Goal: Task Accomplishment & Management: Use online tool/utility

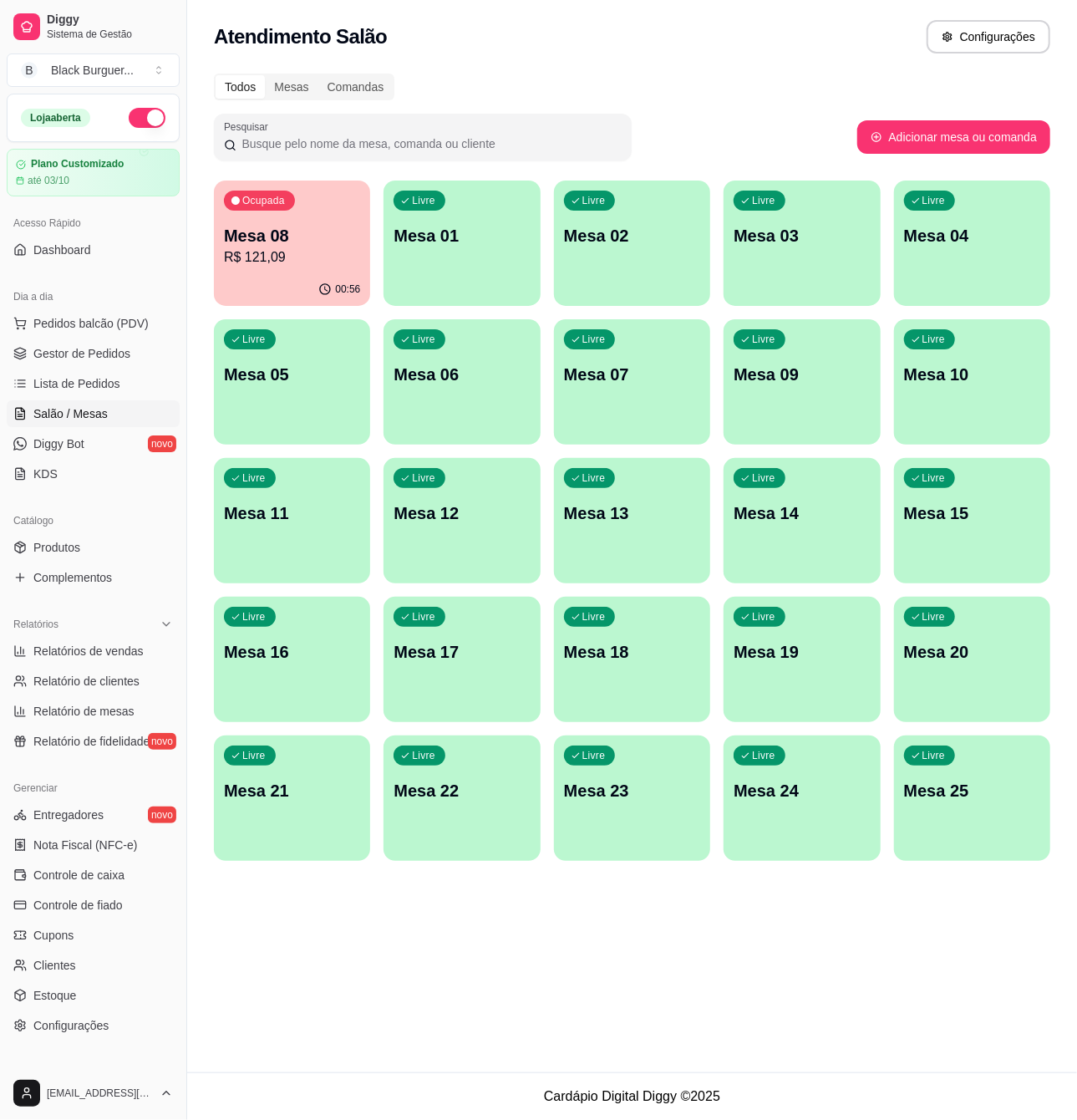
click at [326, 254] on p "R$ 121,09" at bounding box center [291, 257] width 136 height 20
click at [83, 543] on link "Produtos" at bounding box center [93, 547] width 173 height 26
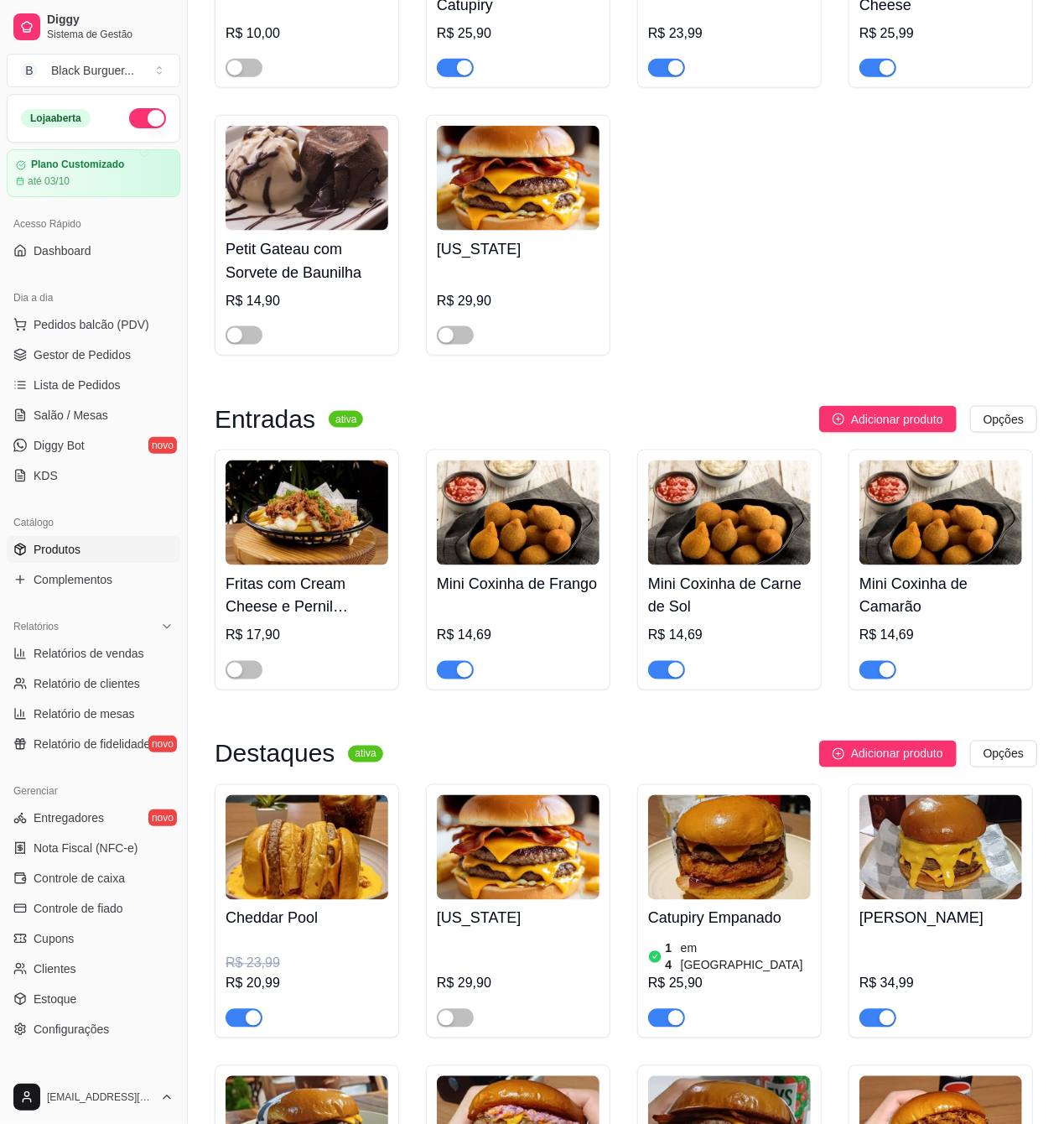
scroll to position [1342, 0]
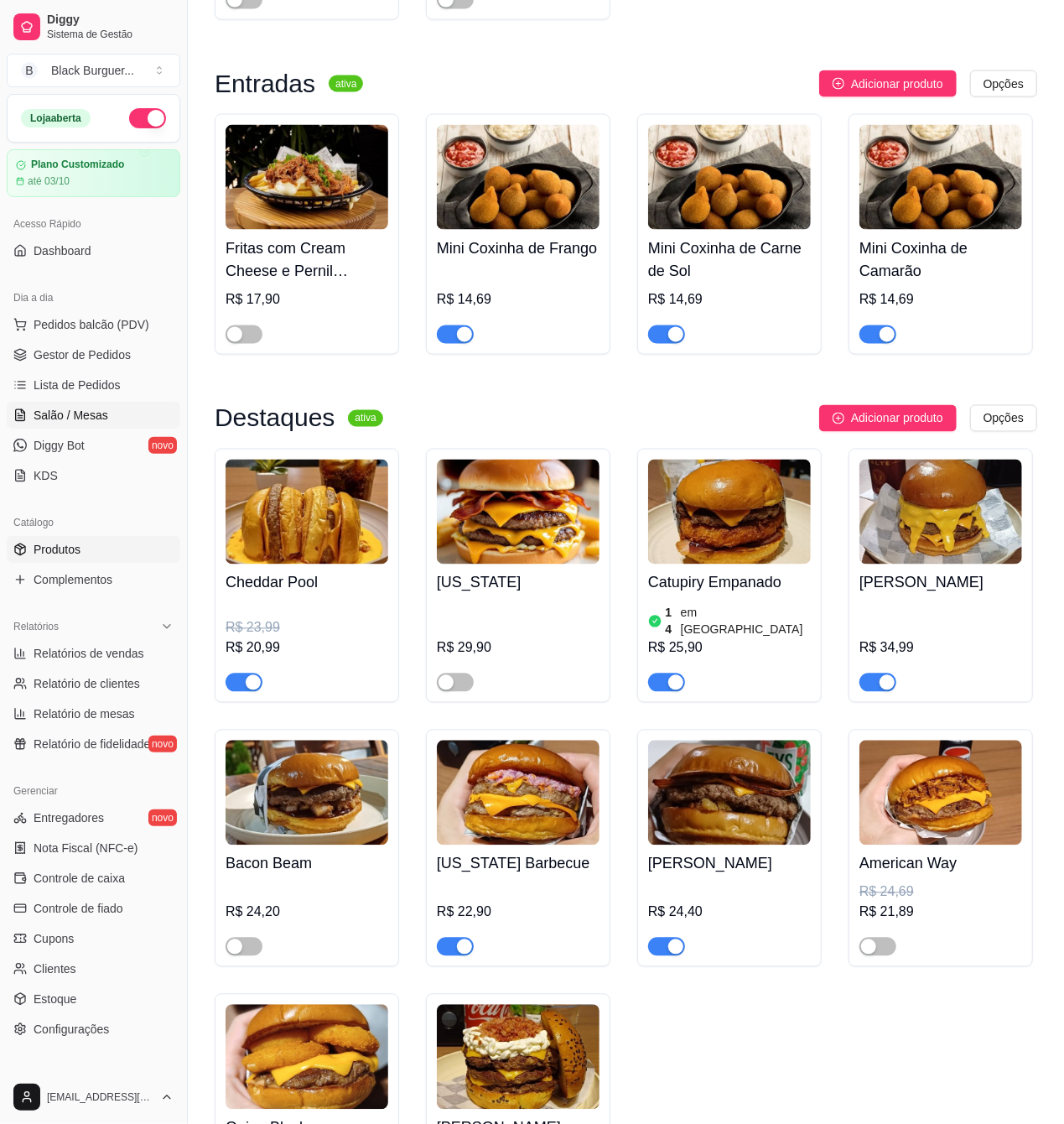
click at [72, 415] on span "Salão / Mesas" at bounding box center [70, 415] width 75 height 17
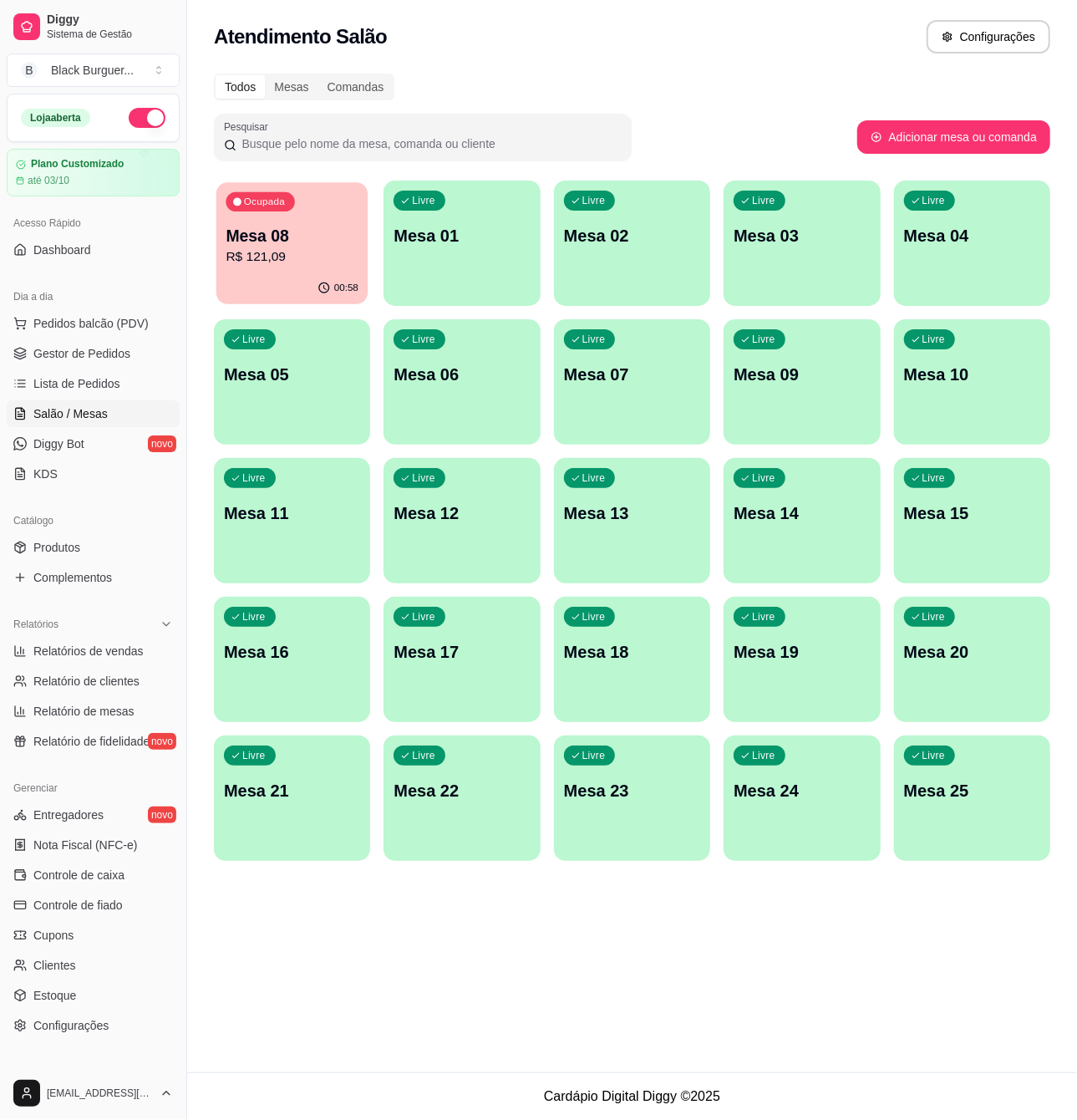
click at [339, 225] on p "Mesa 08" at bounding box center [291, 236] width 132 height 23
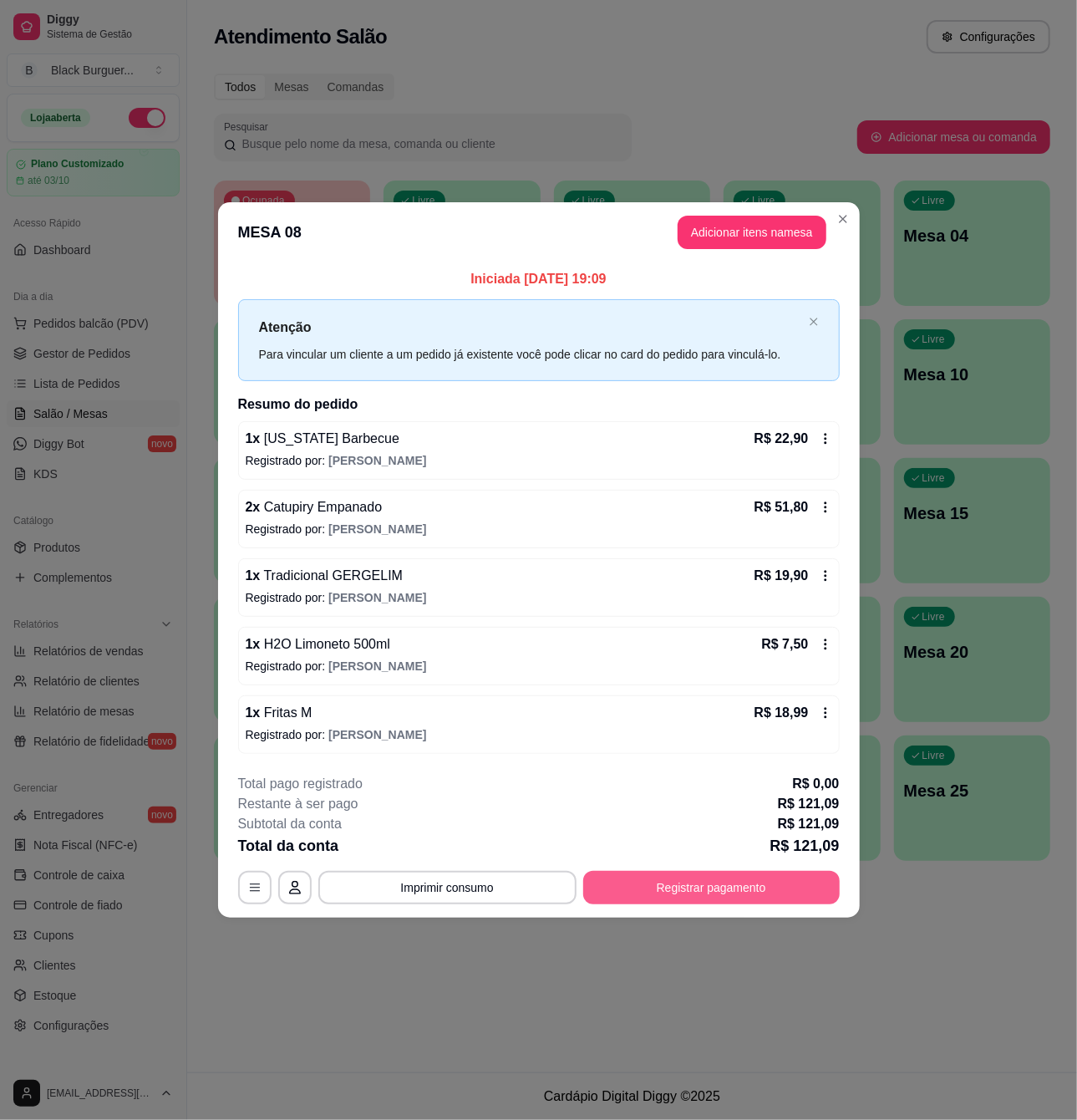
click at [726, 894] on button "Registrar pagamento" at bounding box center [711, 888] width 257 height 33
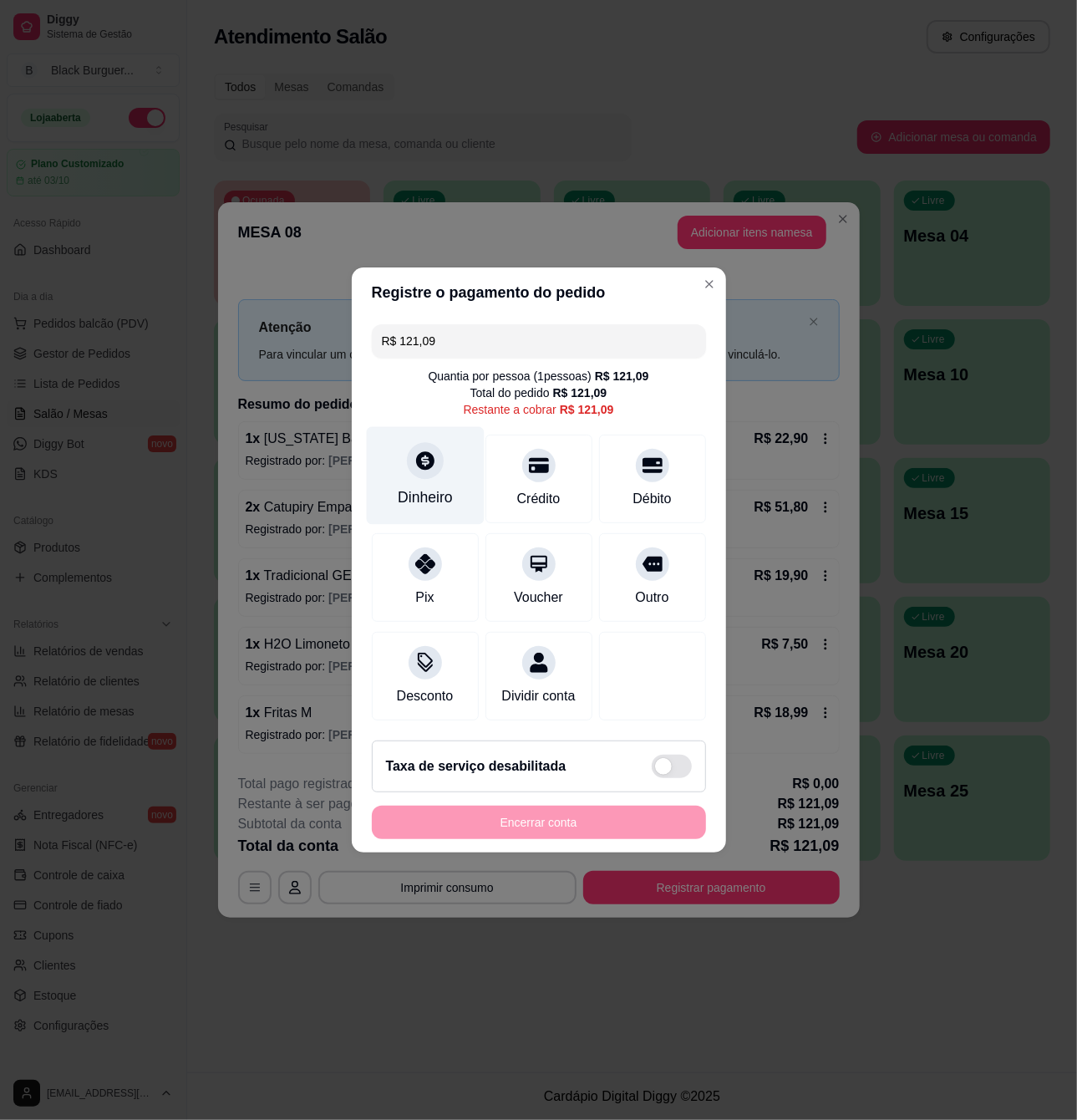
click at [443, 466] on div "Dinheiro" at bounding box center [424, 476] width 118 height 98
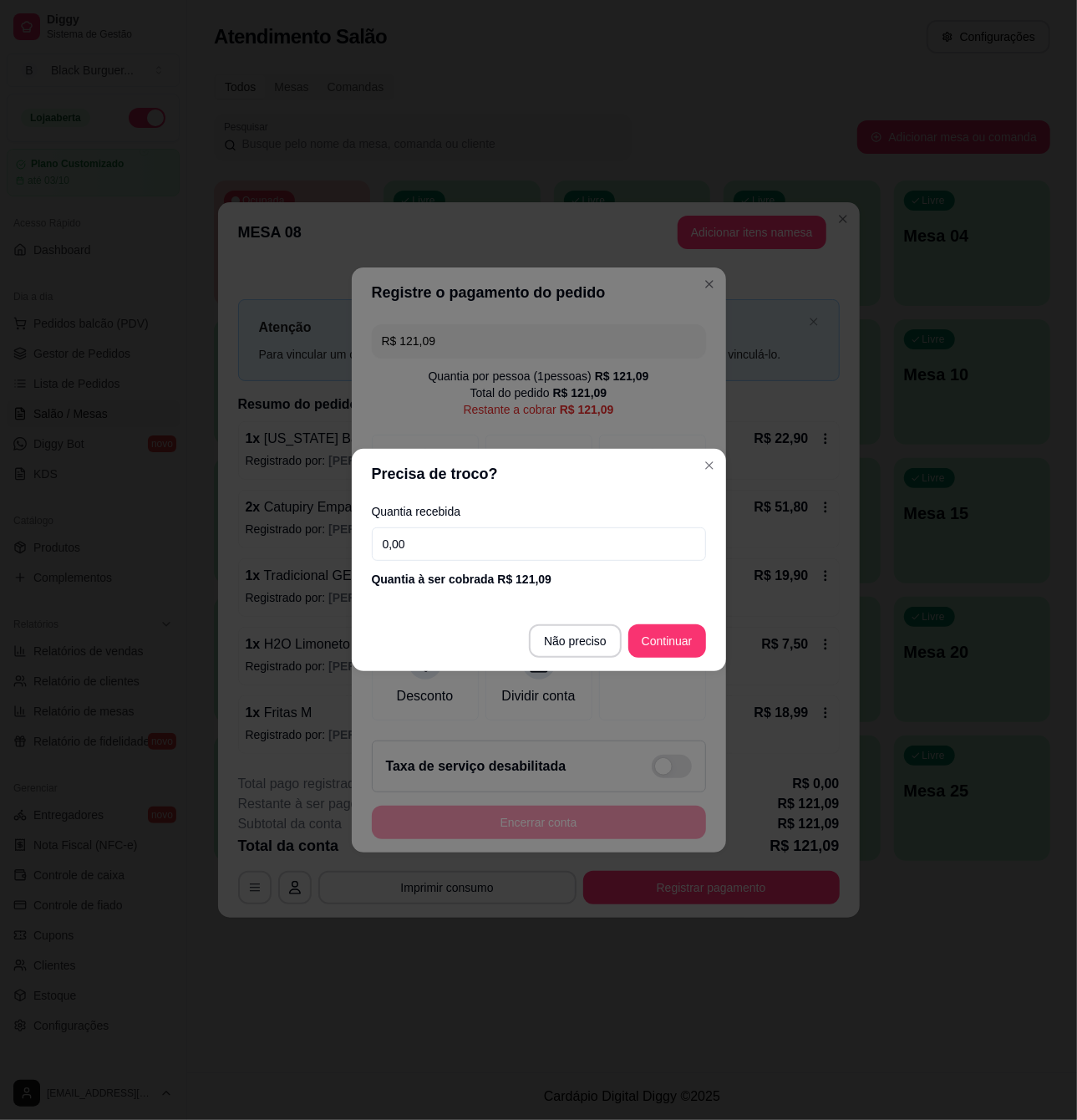
click at [428, 543] on input "0,00" at bounding box center [538, 544] width 334 height 33
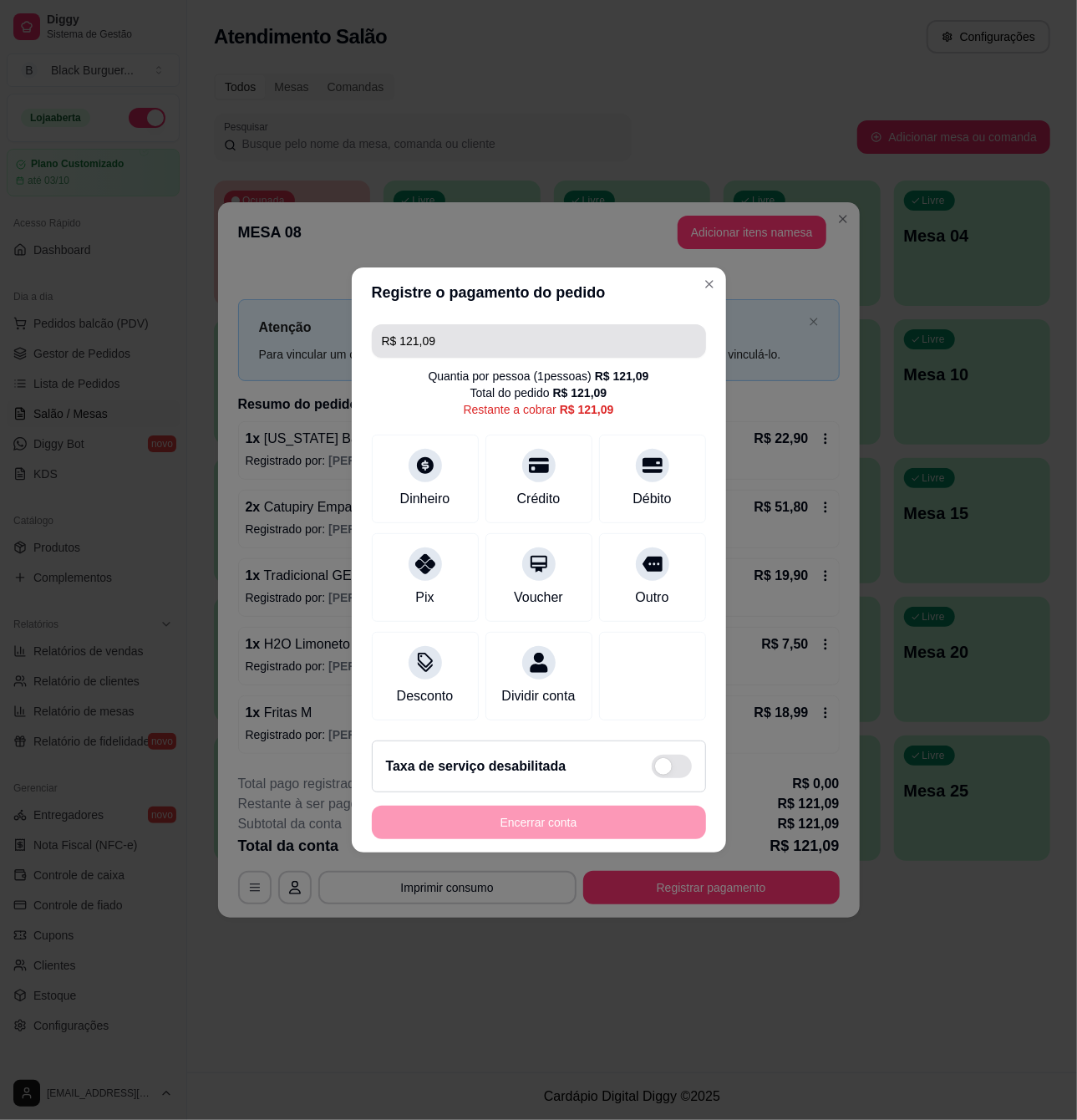
click at [479, 325] on input "R$ 121,09" at bounding box center [539, 341] width 314 height 33
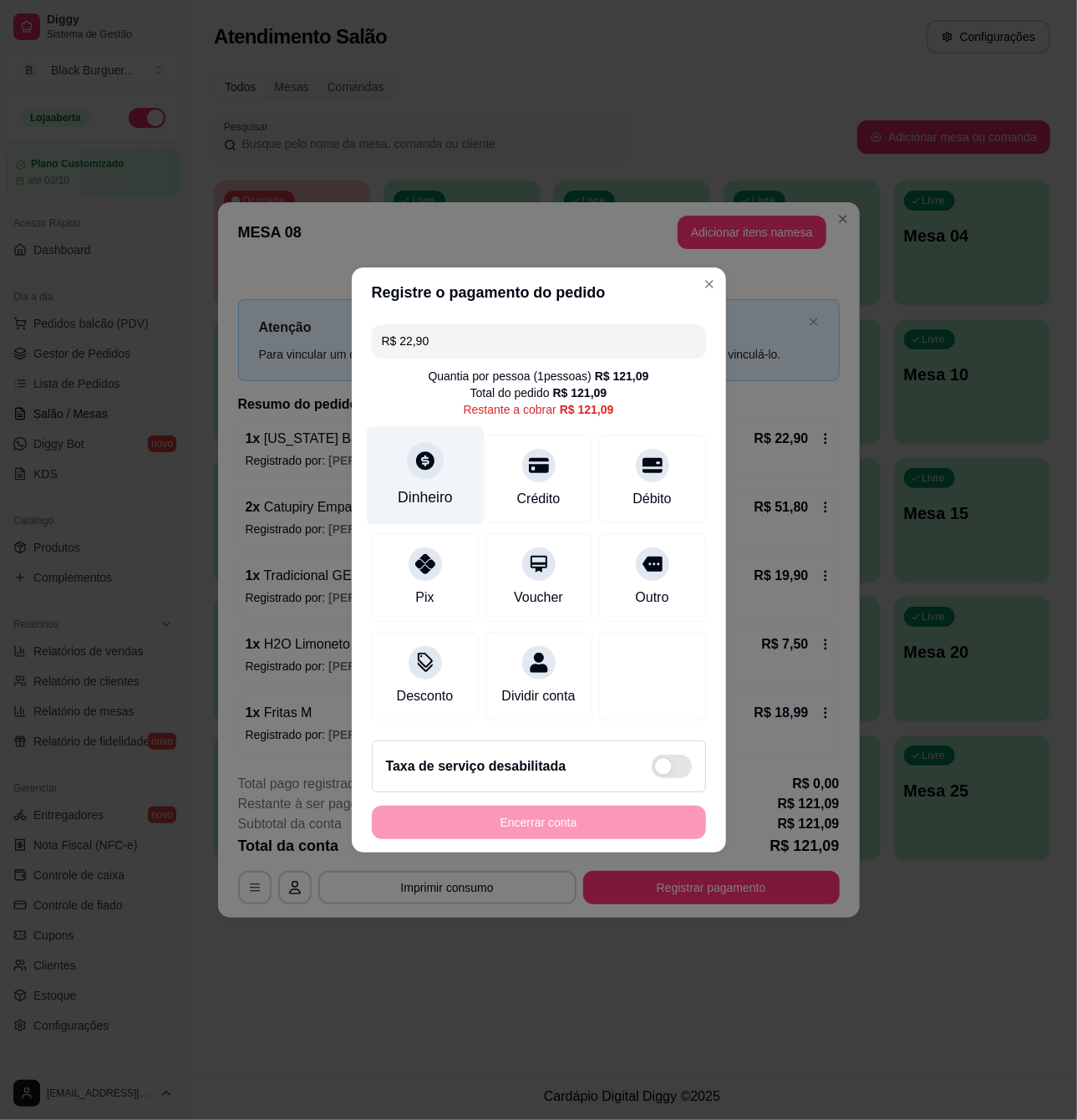
type input "R$ 22,90"
click at [429, 455] on icon at bounding box center [425, 460] width 18 height 18
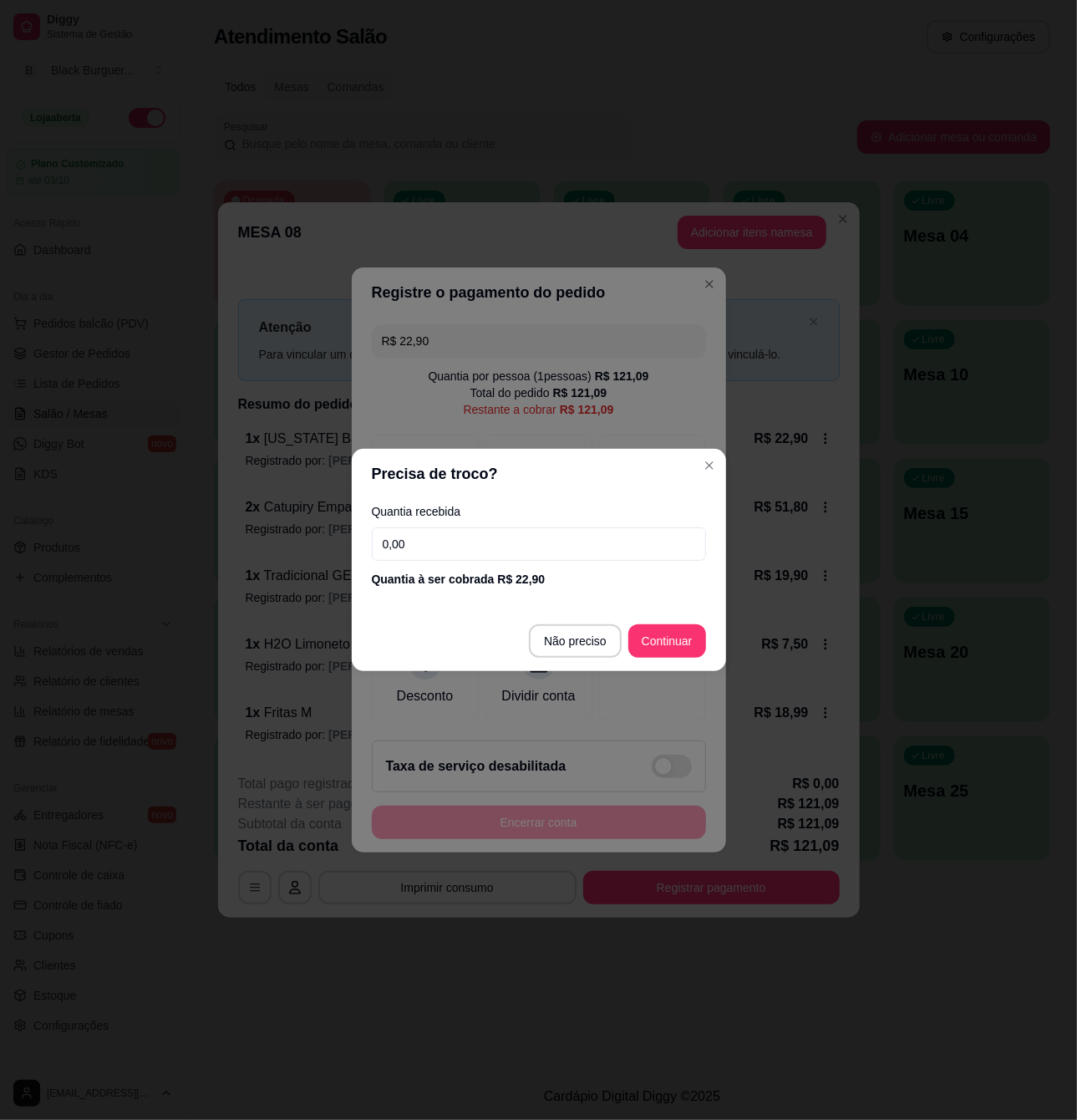
click at [435, 533] on input "0,00" at bounding box center [538, 544] width 334 height 33
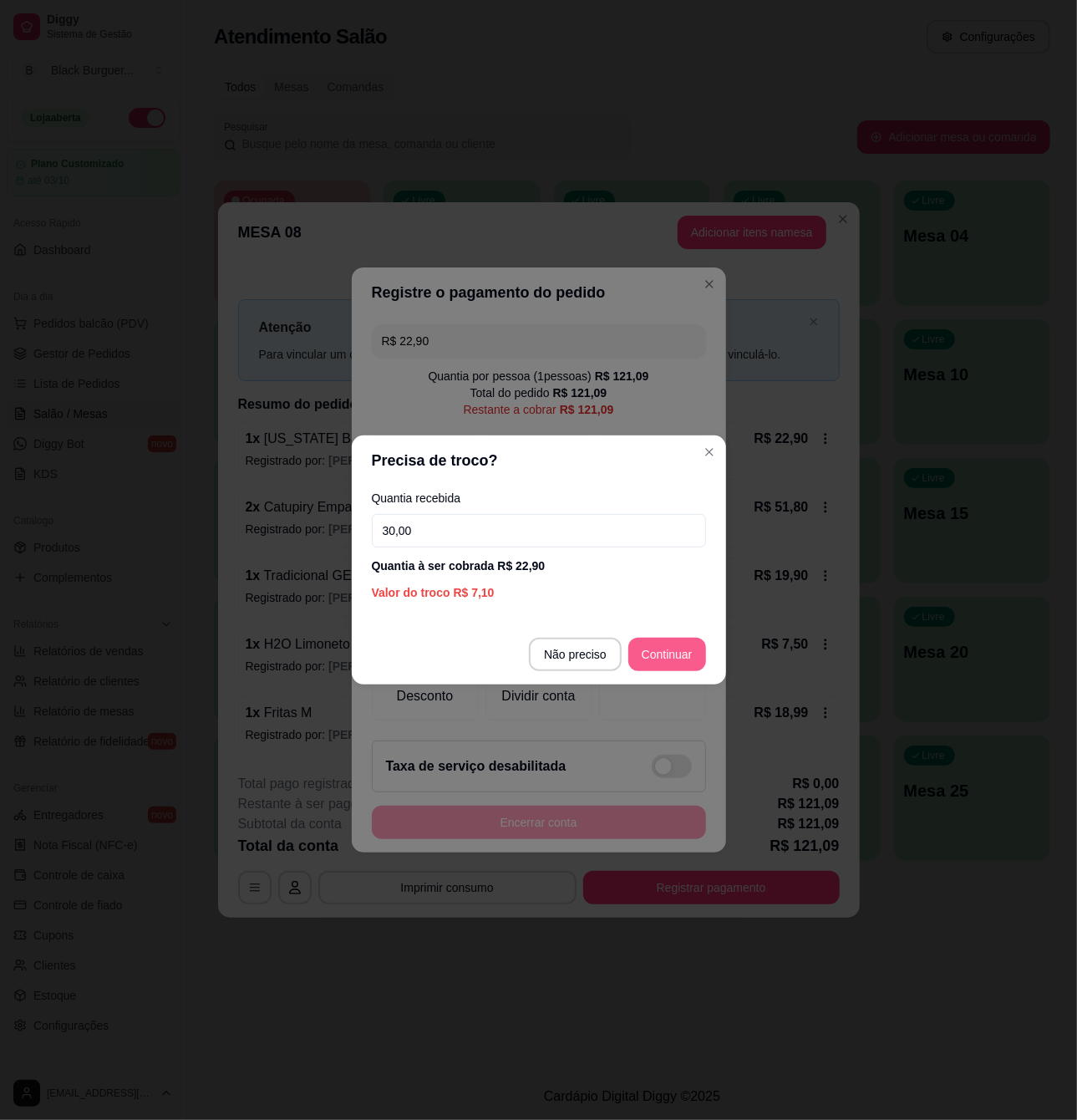
type input "30,00"
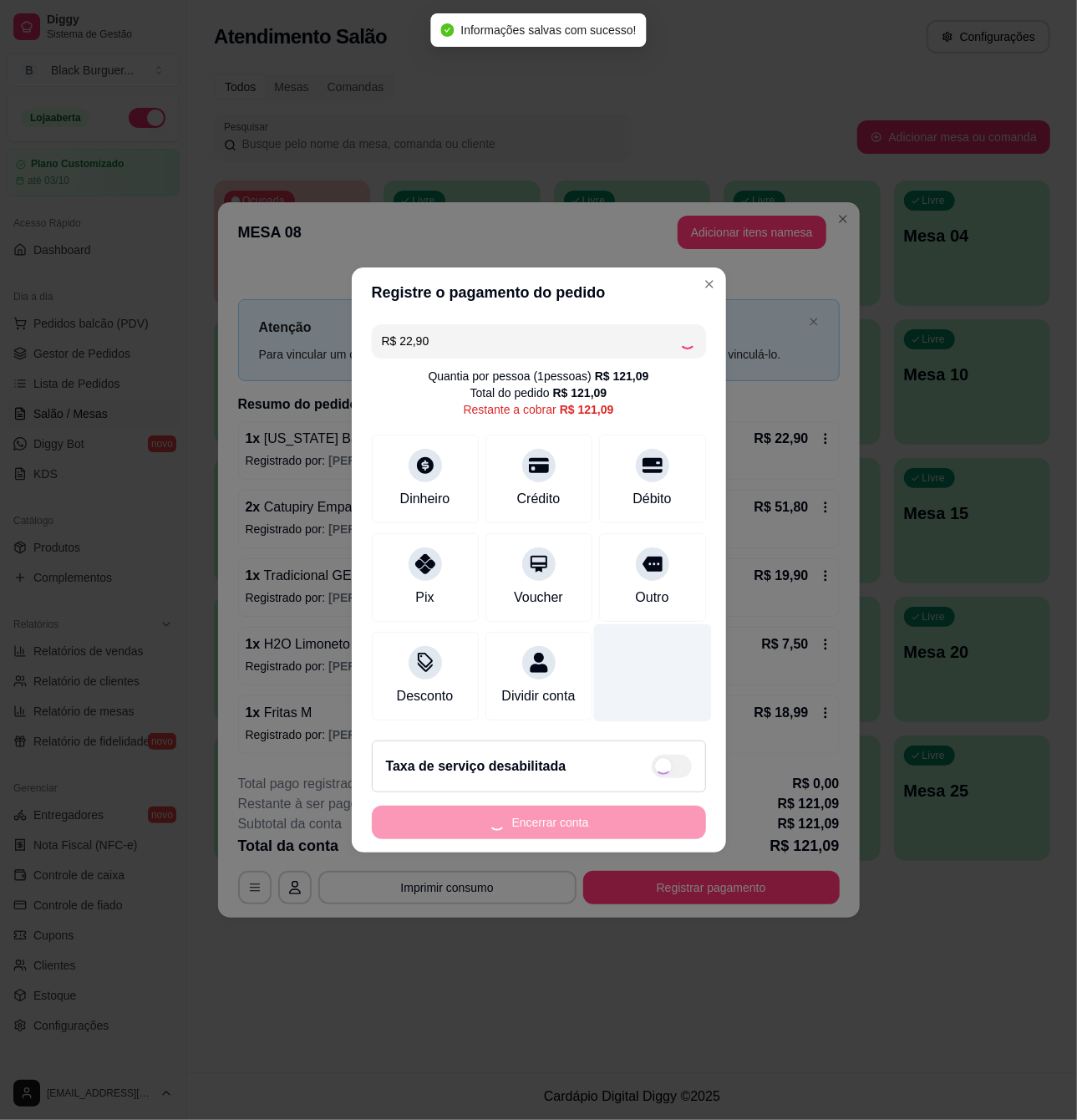
type input "R$ 98,19"
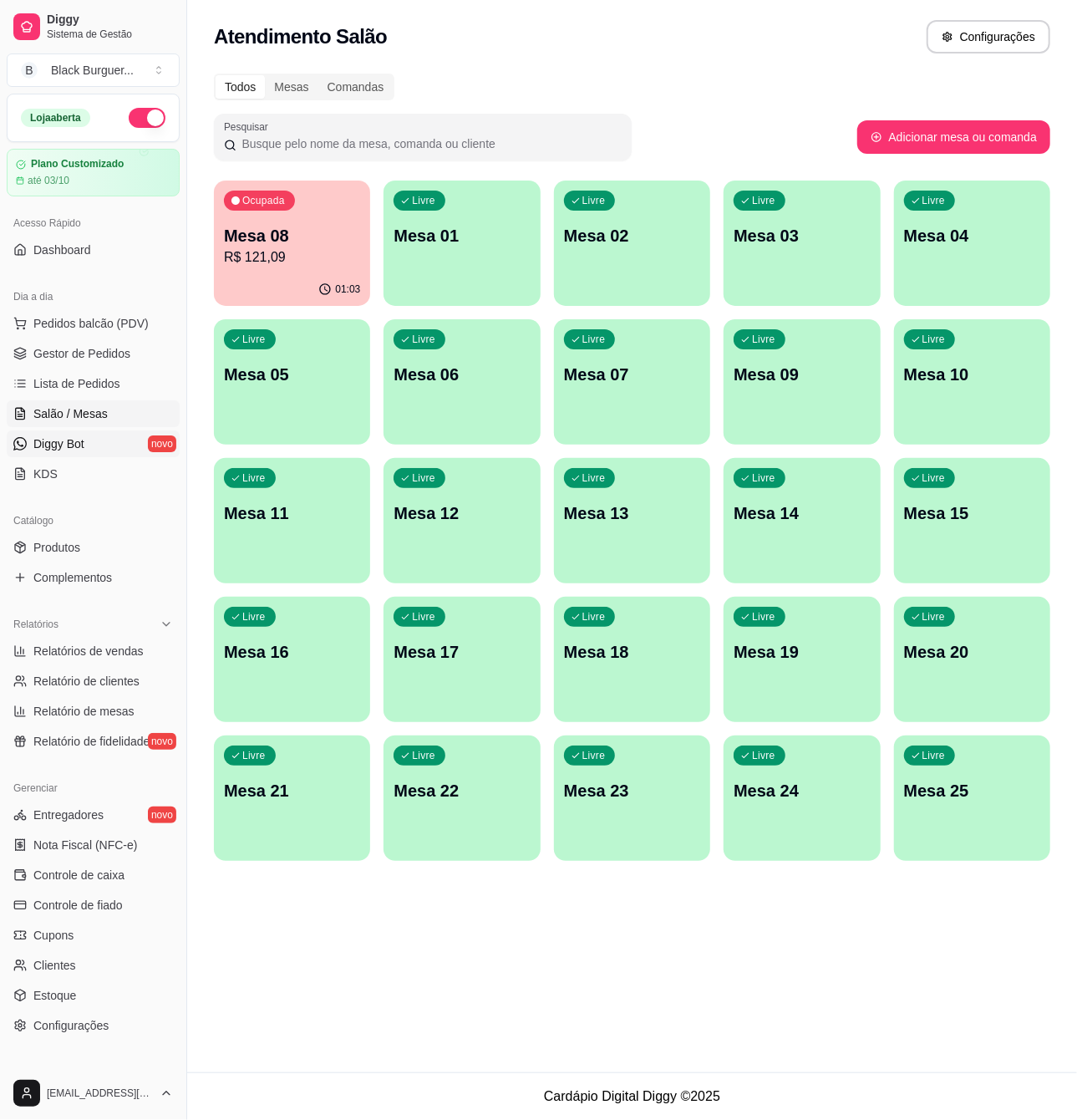
click at [97, 432] on link "Diggy Bot novo" at bounding box center [93, 444] width 173 height 26
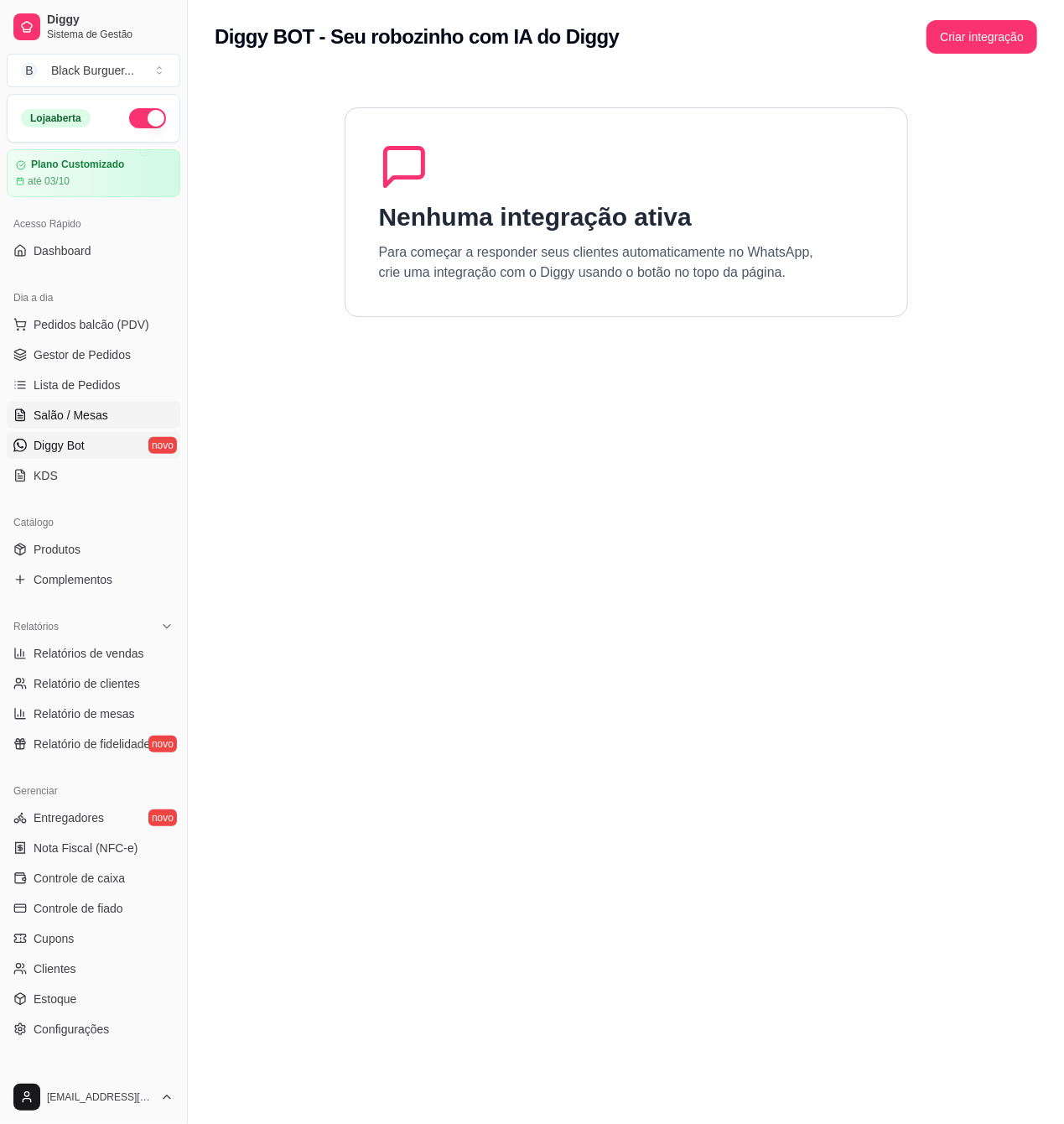
click at [63, 421] on span "Salão / Mesas" at bounding box center [70, 415] width 75 height 17
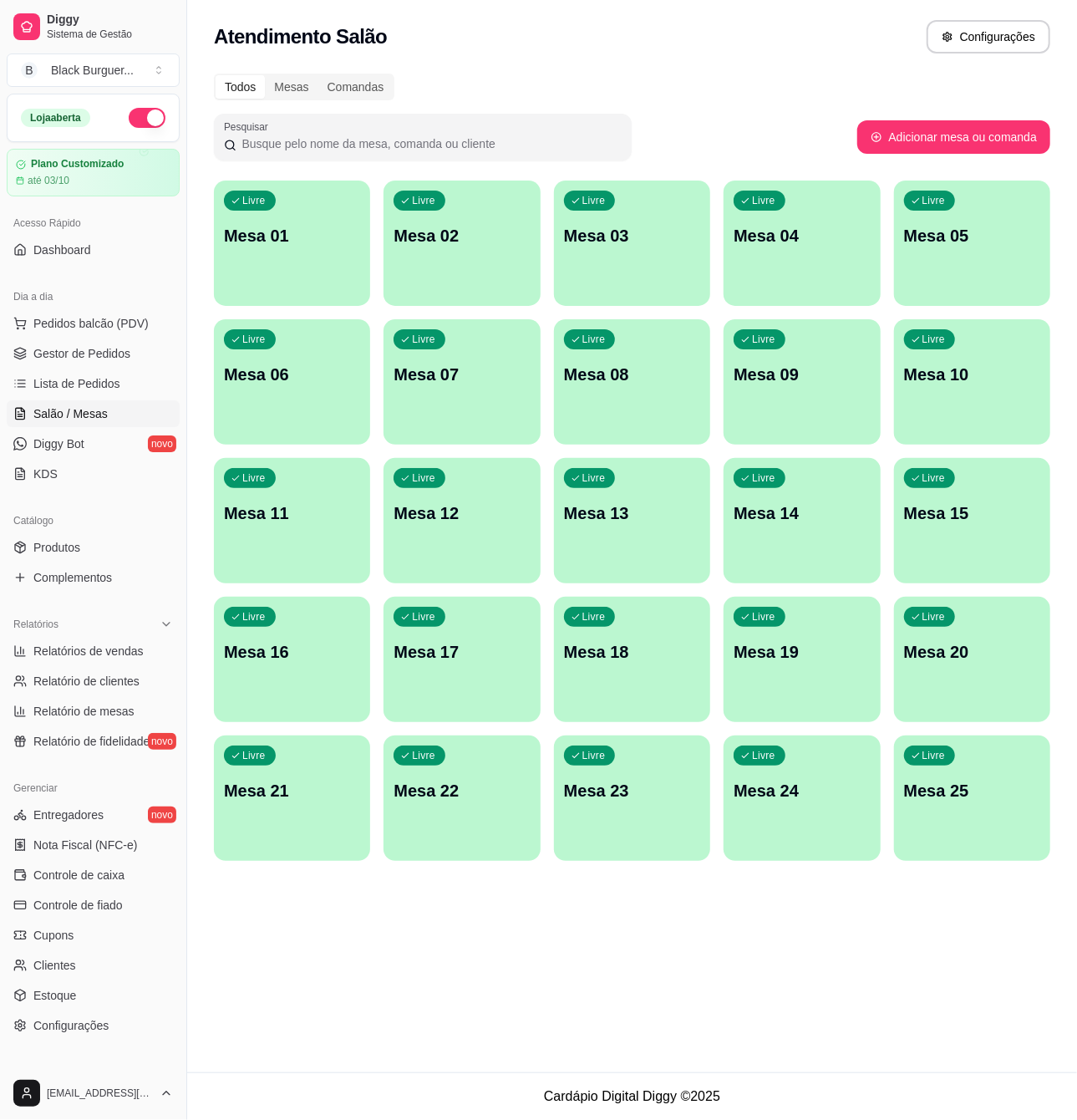
click at [225, 279] on div "Livre Mesa 01" at bounding box center [292, 233] width 156 height 105
click at [68, 358] on span "Gestor de Pedidos" at bounding box center [82, 353] width 97 height 17
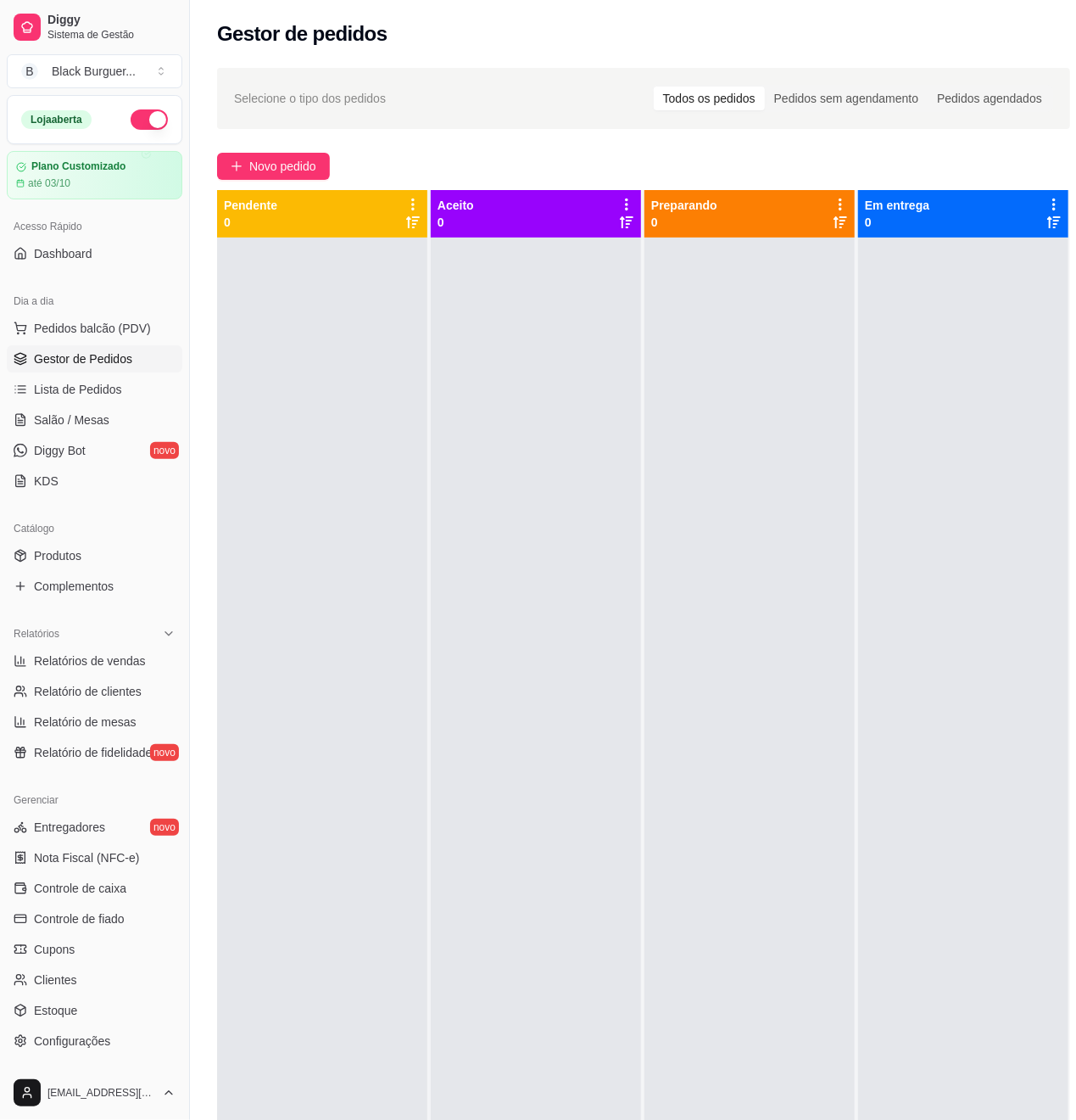
scroll to position [85, 0]
